Goal: Transaction & Acquisition: Purchase product/service

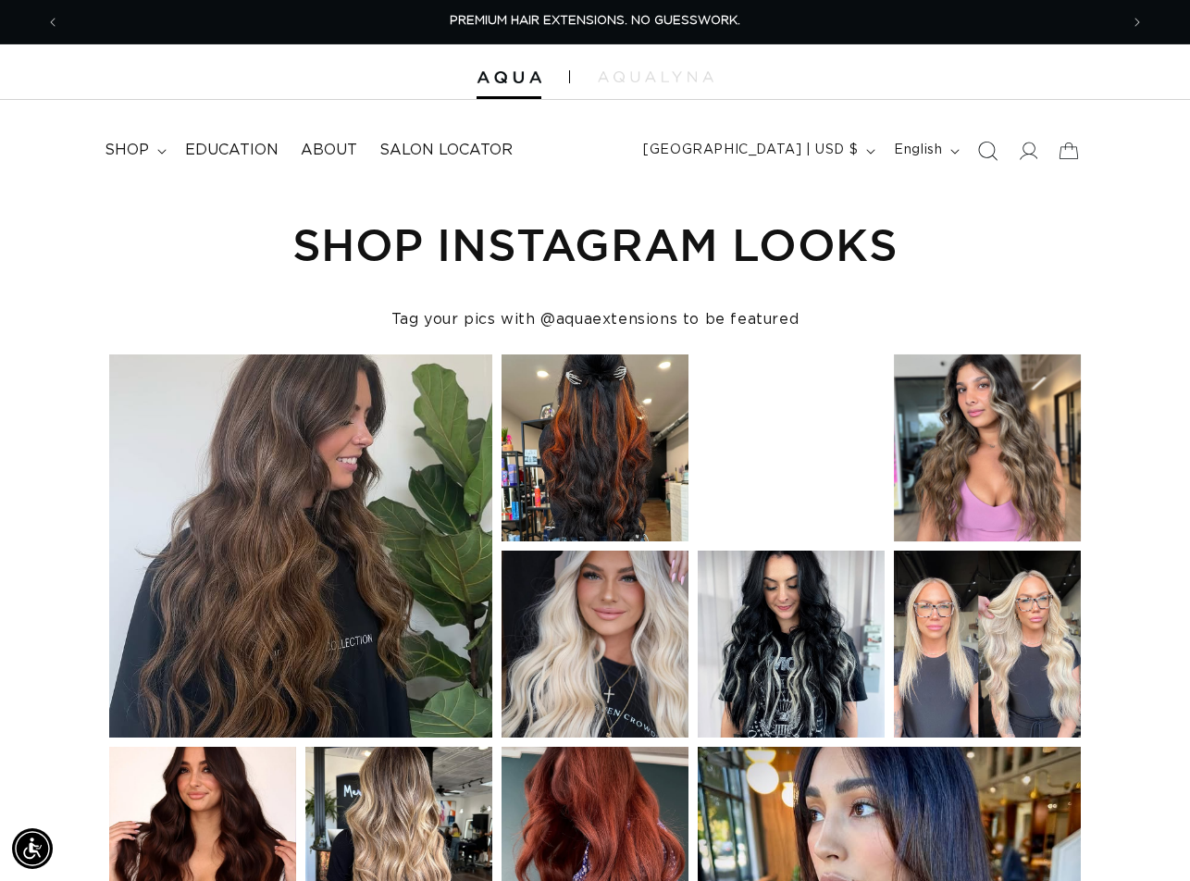
click at [985, 149] on icon "Search" at bounding box center [987, 150] width 19 height 19
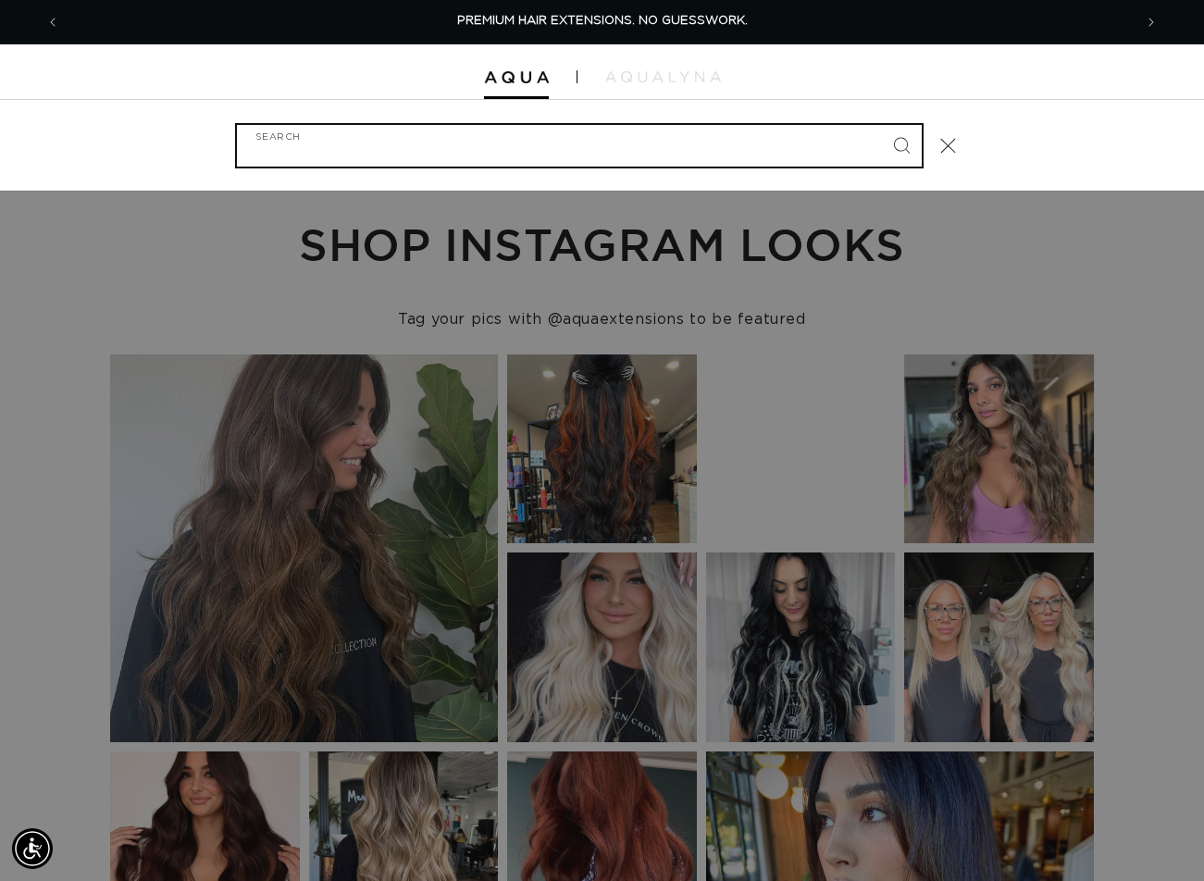
paste input "18" Q WEFT ERIE ROOT TAP"
type input "18" Q WEFT ERIE ROOT TAP"
click at [881, 125] on button "Search" at bounding box center [901, 145] width 41 height 41
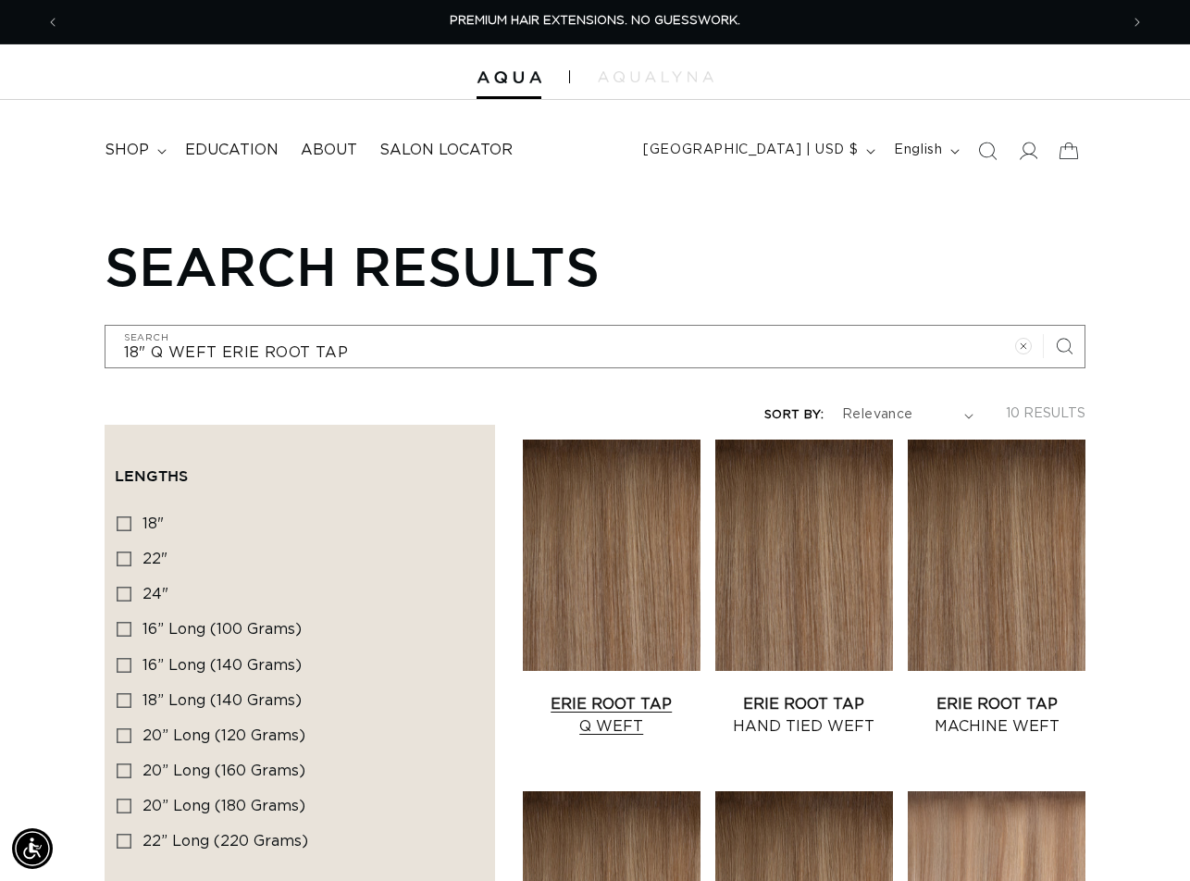
click at [628, 693] on link "Erie Root Tap Q Weft" at bounding box center [612, 715] width 178 height 44
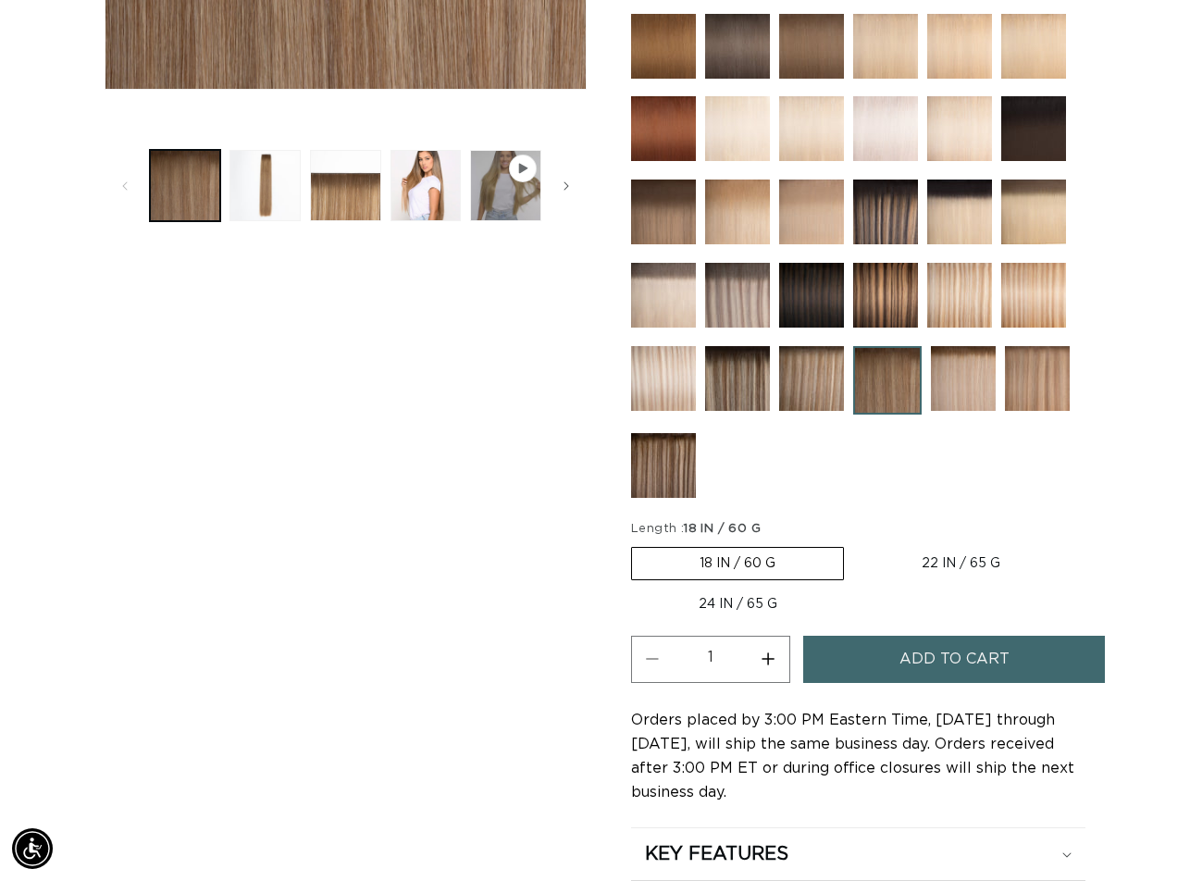
click at [766, 663] on button "Increase quantity for Erie Root Tap - Q Weft" at bounding box center [769, 659] width 42 height 47
type input "2"
click at [886, 661] on button "Add to cart" at bounding box center [954, 659] width 302 height 47
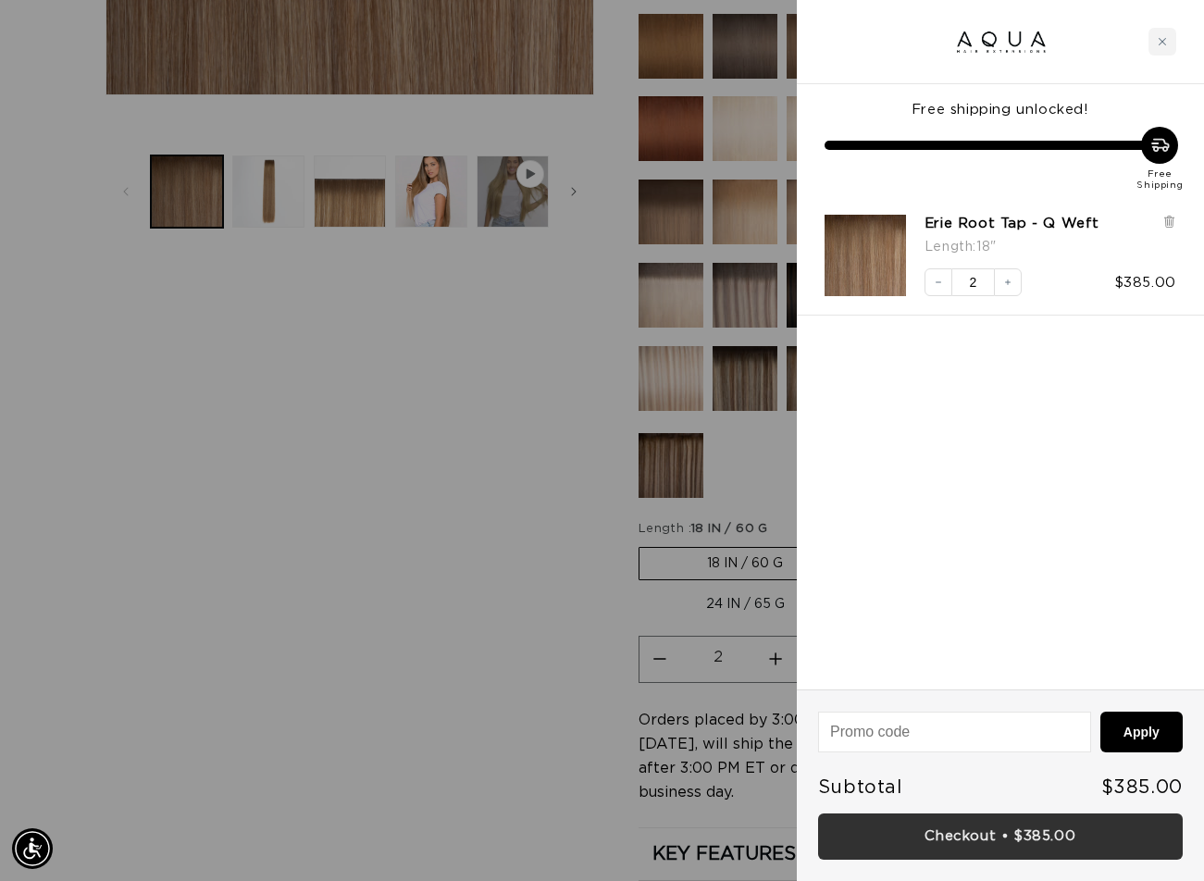
click at [987, 843] on link "Checkout • $385.00" at bounding box center [1000, 837] width 365 height 47
